Goal: Transaction & Acquisition: Download file/media

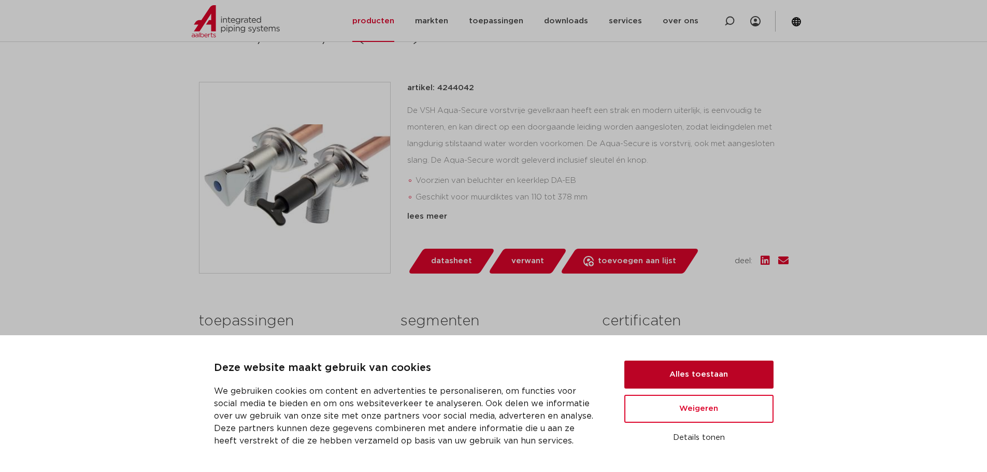
click at [699, 376] on button "Alles toestaan" at bounding box center [699, 375] width 149 height 28
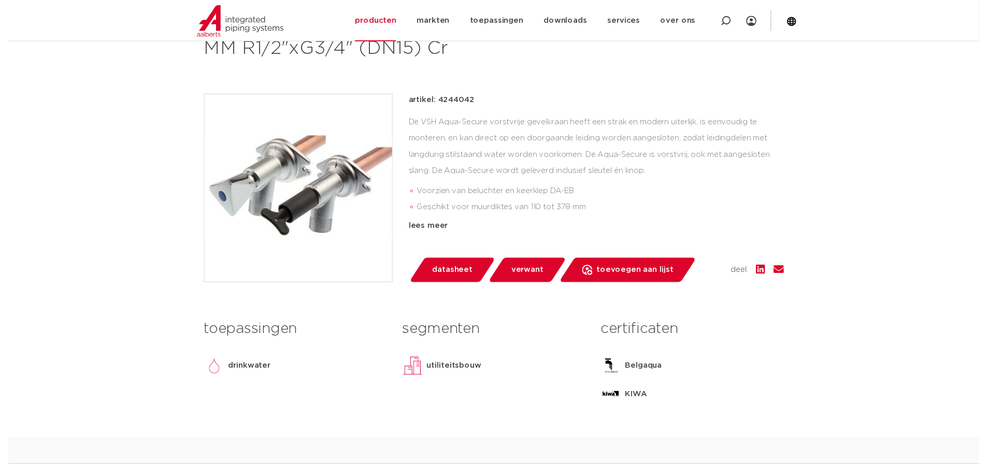
scroll to position [207, 0]
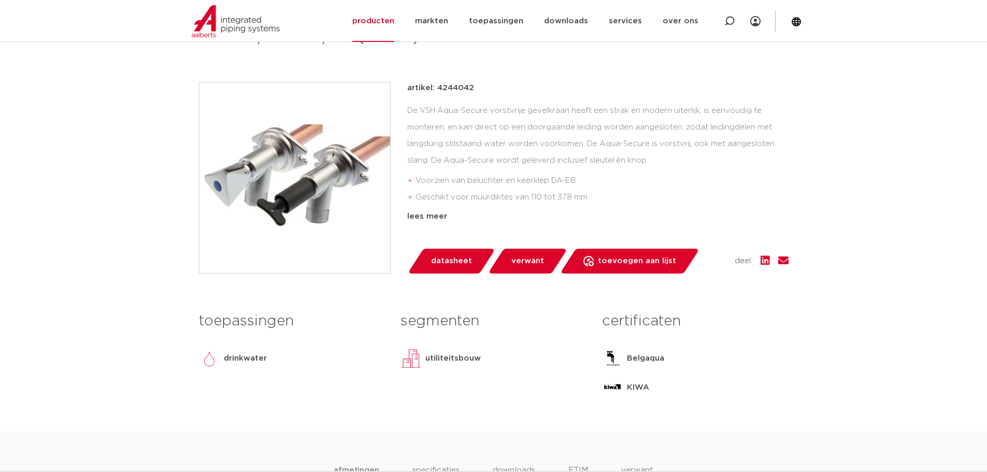
click at [461, 263] on span "datasheet" at bounding box center [451, 261] width 41 height 17
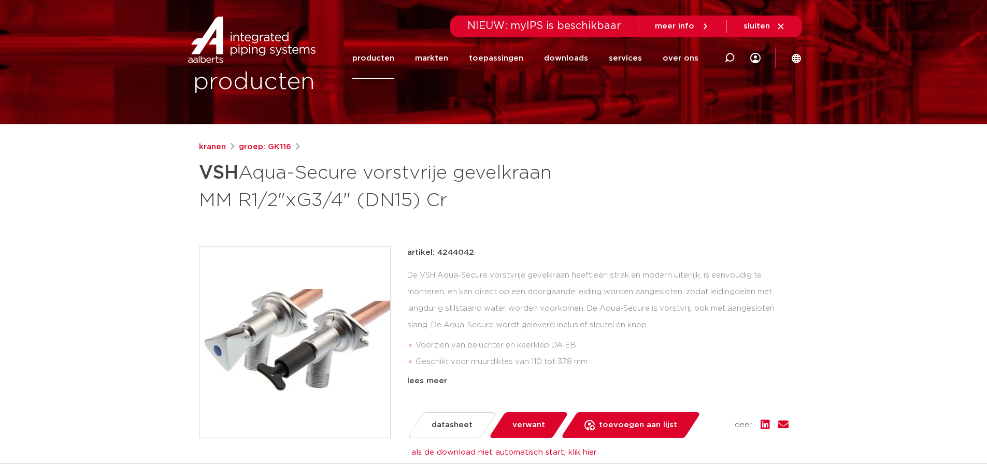
scroll to position [0, 0]
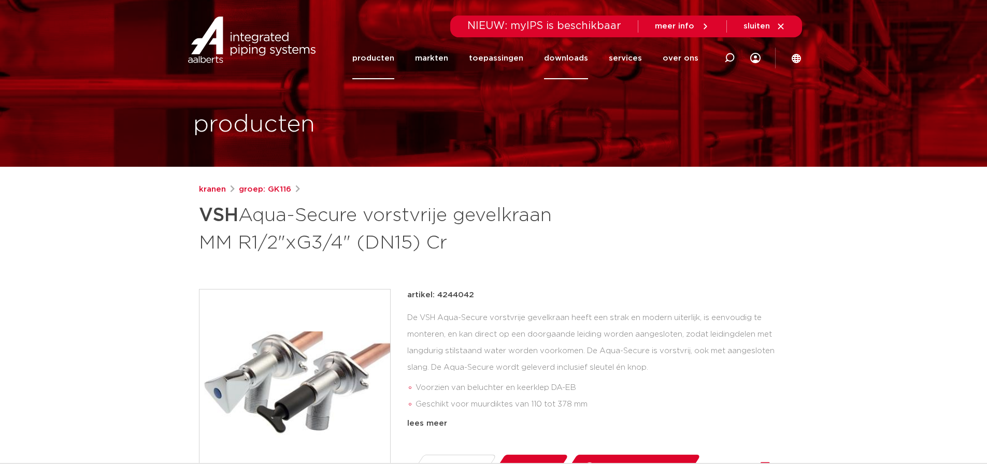
click at [581, 59] on link "downloads" at bounding box center [566, 58] width 44 height 42
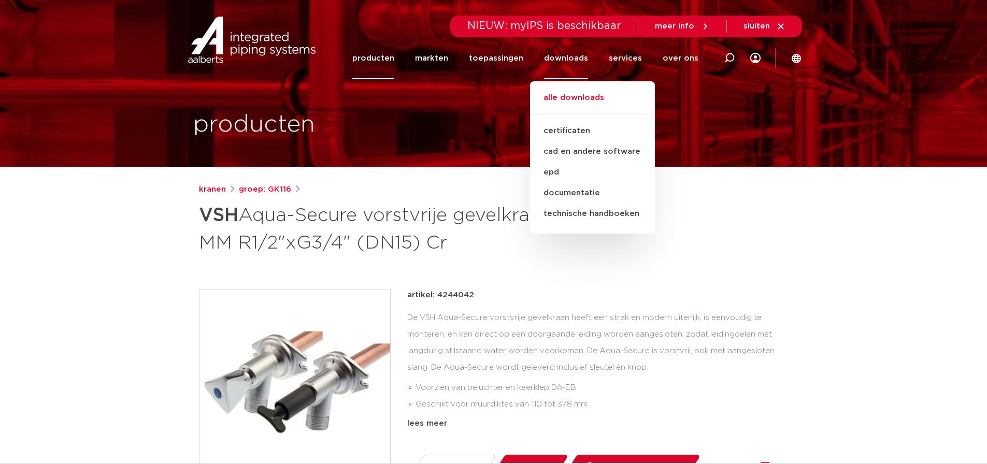
click at [585, 100] on link "alle downloads" at bounding box center [592, 103] width 125 height 23
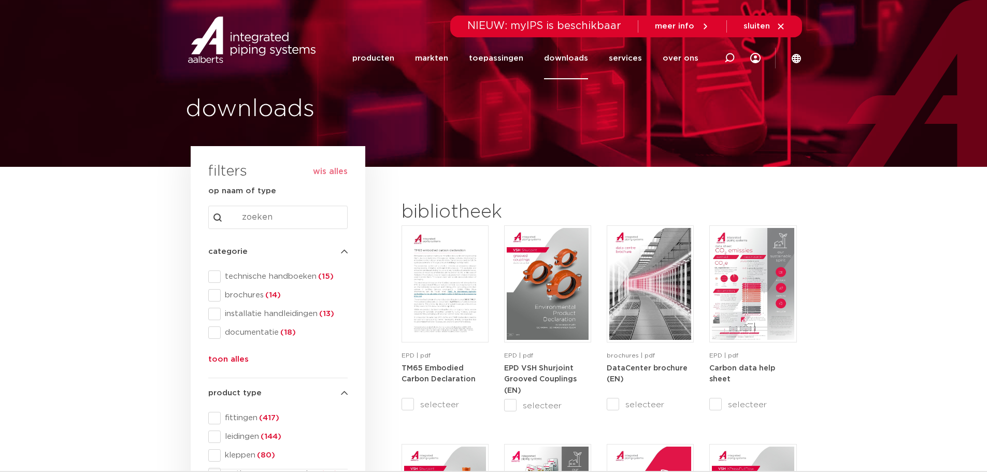
click at [567, 60] on link "downloads" at bounding box center [566, 58] width 44 height 42
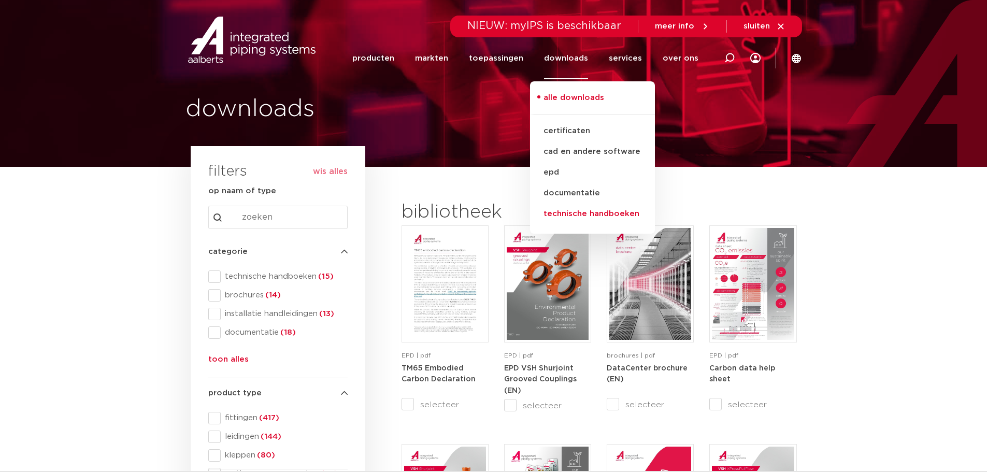
click at [593, 213] on link "technische handboeken" at bounding box center [592, 214] width 125 height 21
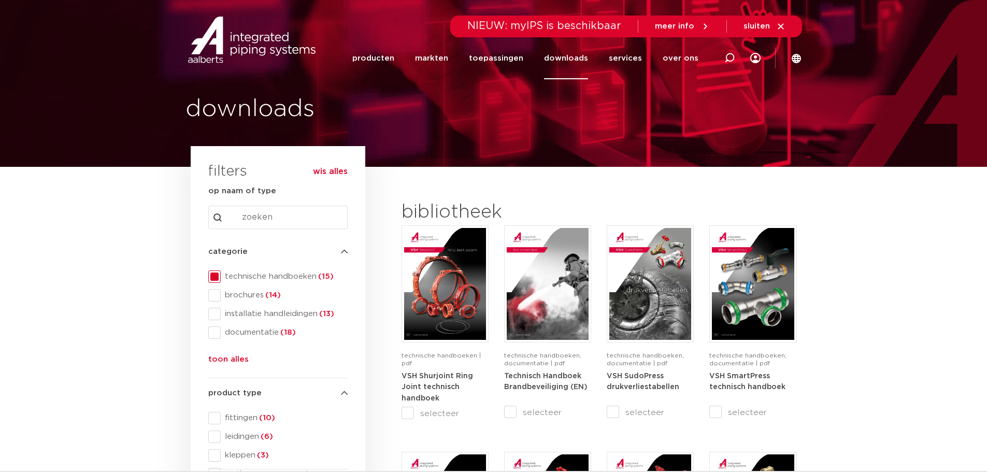
click at [564, 61] on link "downloads" at bounding box center [566, 58] width 44 height 42
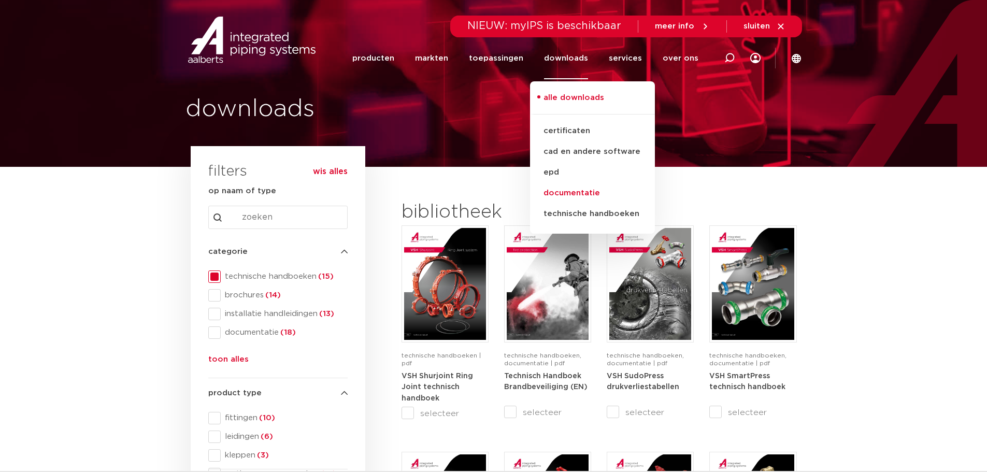
click at [569, 191] on link "documentatie" at bounding box center [592, 193] width 125 height 21
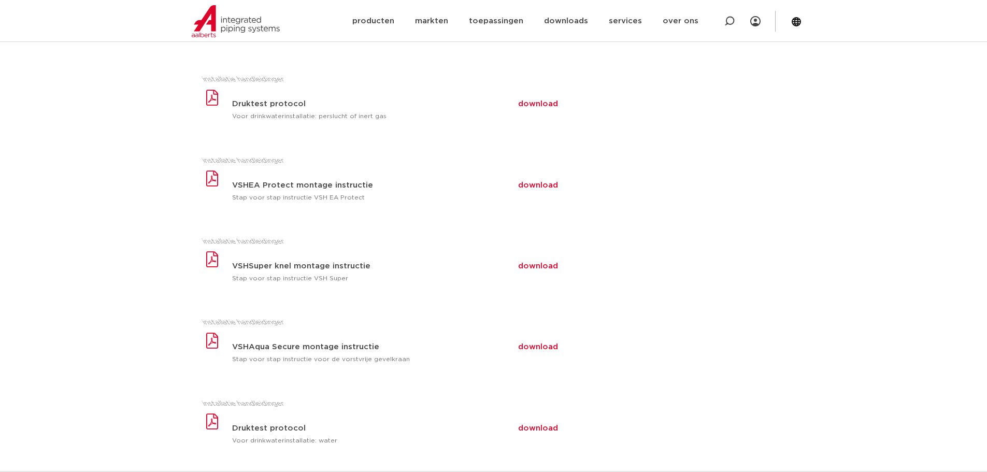
scroll to position [518, 0]
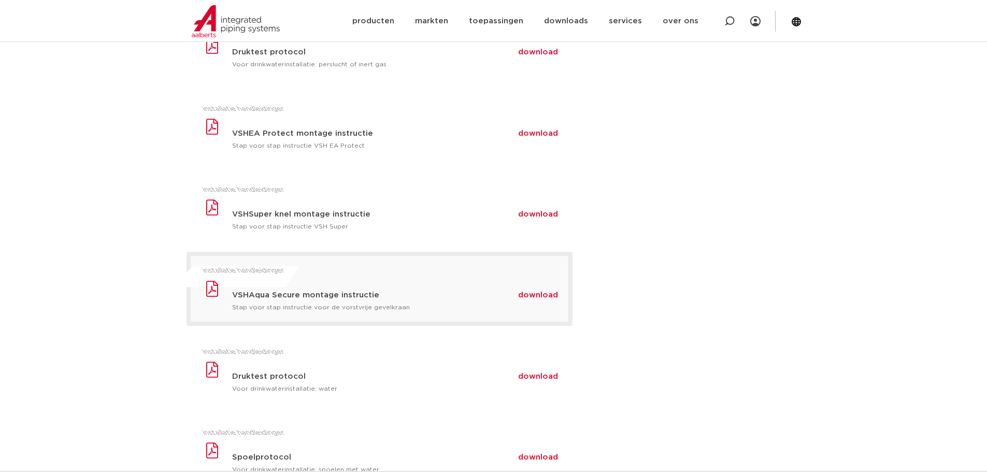
click at [539, 298] on span "download" at bounding box center [538, 295] width 40 height 8
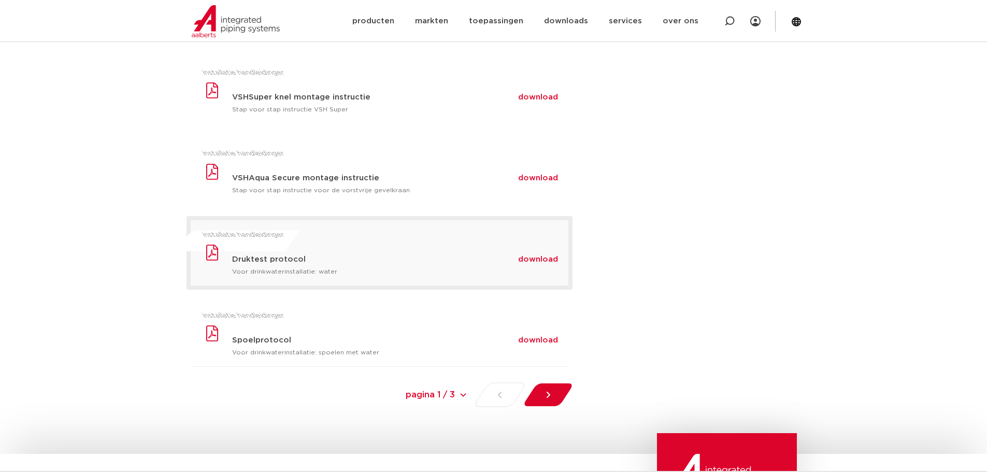
scroll to position [726, 0]
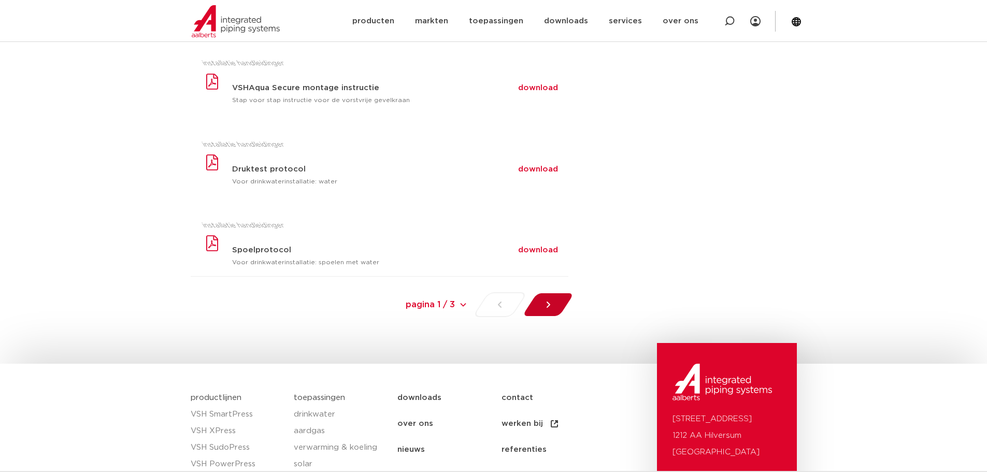
click at [547, 306] on icon at bounding box center [548, 305] width 10 height 10
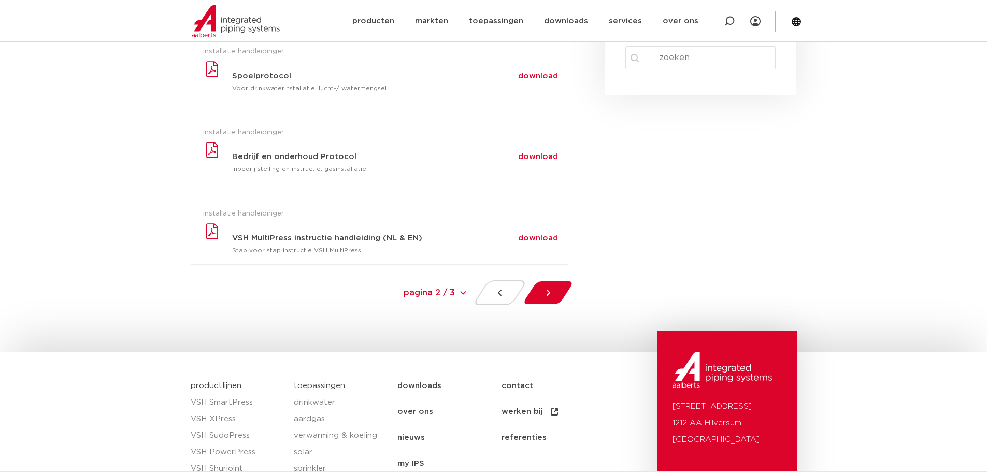
scroll to position [155, 0]
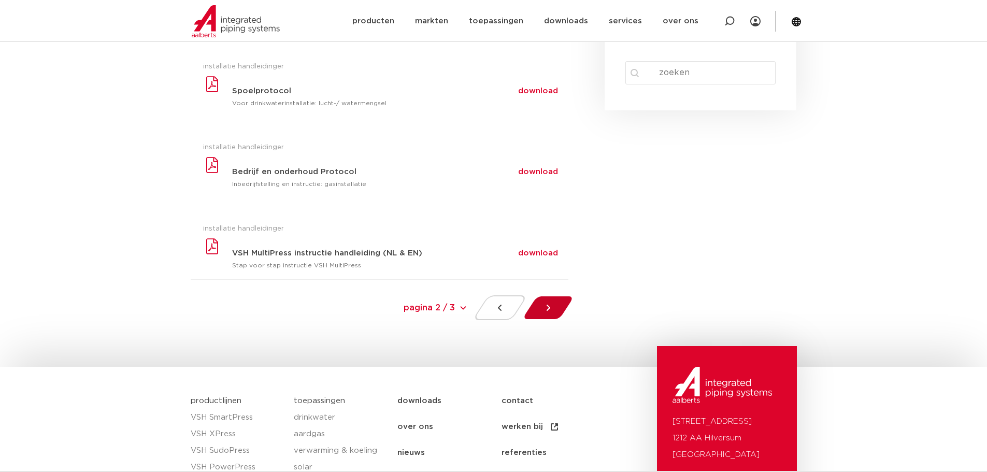
click at [547, 306] on icon at bounding box center [548, 308] width 10 height 10
click at [462, 307] on select "pagina 2 / 3 pagina 2 / 3 « Previous 1 2" at bounding box center [390, 307] width 155 height 23
click at [546, 307] on icon at bounding box center [548, 308] width 10 height 10
click at [355, 259] on div "installatie handleidingen VSH MultiPress instructie handleiding (NL & EN) downl…" at bounding box center [380, 246] width 378 height 65
click at [547, 255] on span "download" at bounding box center [538, 253] width 40 height 8
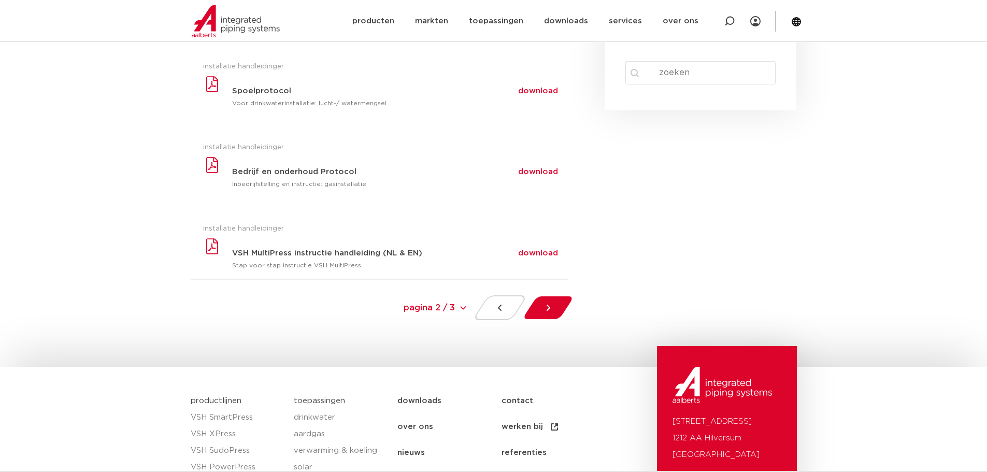
scroll to position [0, 0]
